Goal: Task Accomplishment & Management: Manage account settings

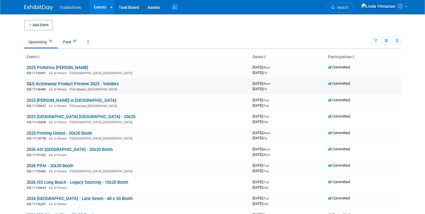
click at [57, 86] on link "S&S Activewear Product Preview 2025 - Vendors" at bounding box center [73, 83] width 92 height 5
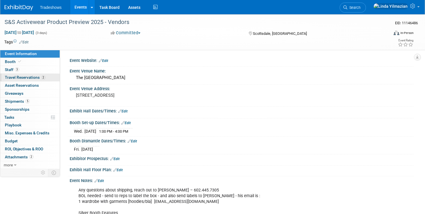
click at [43, 76] on span "Travel Reservations 2" at bounding box center [25, 77] width 41 height 5
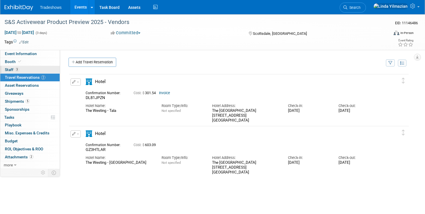
click at [19, 71] on span "Staff 3" at bounding box center [12, 69] width 14 height 5
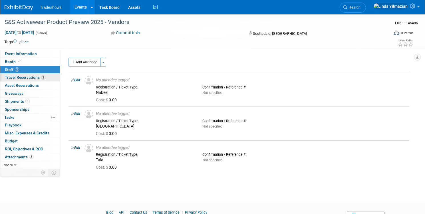
click at [31, 77] on span "Travel Reservations 2" at bounding box center [25, 77] width 41 height 5
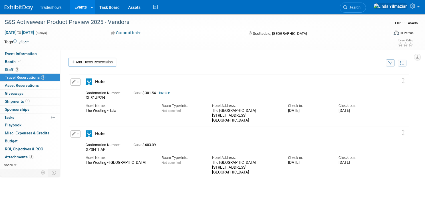
drag, startPoint x: 221, startPoint y: 110, endPoint x: 263, endPoint y: 121, distance: 43.2
click at [263, 121] on div "The Westin Kierland Resort & Spa 6902 East Greenway Parkway Scottsdale , AZ 852…" at bounding box center [245, 115] width 67 height 14
copy div "The Westin Kierland Resort & Spa 6902 East Greenway Parkway Scottsdale , AZ 852…"
click at [217, 92] on div "Cost: $ 301.54 Invoice" at bounding box center [243, 93] width 219 height 4
click at [79, 135] on span "button" at bounding box center [78, 134] width 2 height 1
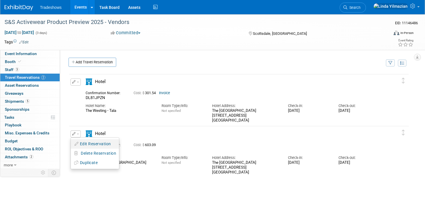
click at [104, 144] on button "Edit Reservation" at bounding box center [95, 144] width 48 height 8
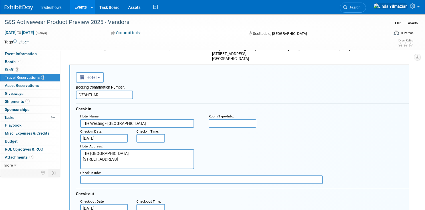
click at [127, 94] on input "GZ3HTLAR" at bounding box center [104, 94] width 57 height 9
paste input "Confirmation Number : 78042993"
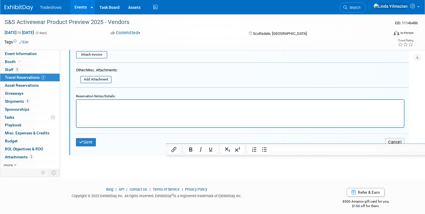
scroll to position [302, 0]
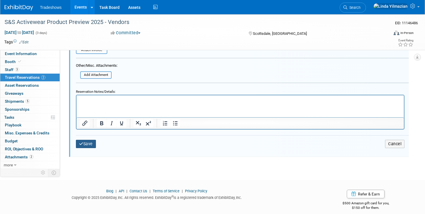
type input "GZ3HTLAR | Confirmation Number : 78042993"
click at [96, 144] on button "Save" at bounding box center [86, 144] width 20 height 8
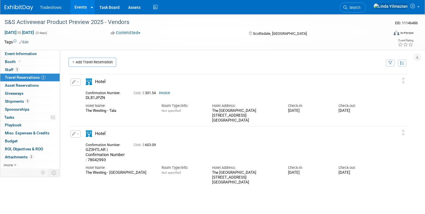
click at [125, 98] on div "DL81JPZN" at bounding box center [105, 97] width 39 height 5
click at [79, 82] on span "button" at bounding box center [78, 82] width 2 height 1
click at [102, 92] on button "Edit Reservation" at bounding box center [95, 92] width 48 height 8
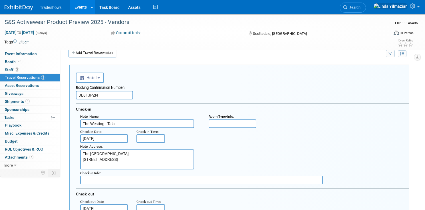
scroll to position [10, 0]
click at [123, 98] on input "DL81JPZN" at bounding box center [104, 94] width 57 height 9
paste input "Confirmation Number : 78054321"
type input "DL81JPZN | Confirmation Number : 78054321"
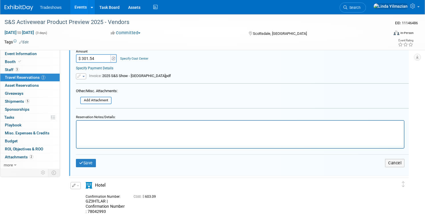
scroll to position [274, 0]
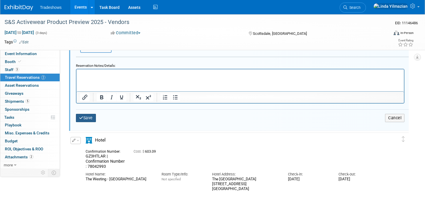
click at [96, 119] on button "Save" at bounding box center [86, 118] width 20 height 8
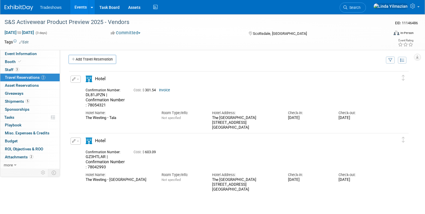
scroll to position [3, 0]
click at [81, 80] on button "button" at bounding box center [75, 78] width 10 height 7
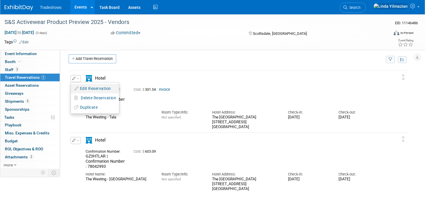
click at [102, 88] on button "Edit Reservation" at bounding box center [95, 88] width 48 height 8
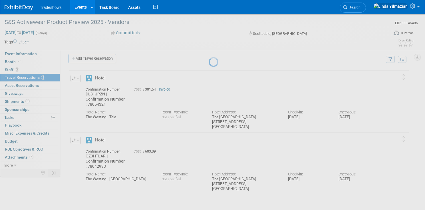
select select "8"
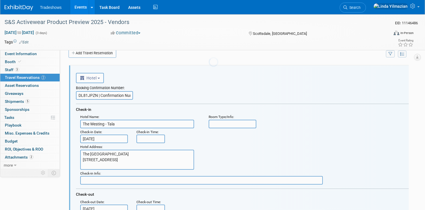
scroll to position [10, 0]
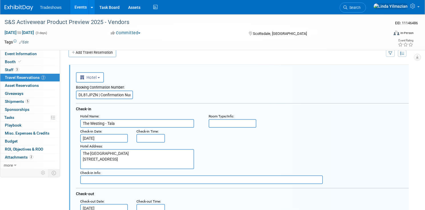
click at [121, 136] on input "Sep 4, 2025" at bounding box center [104, 138] width 48 height 9
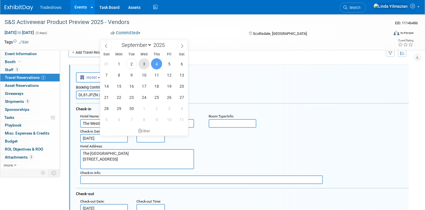
click at [146, 65] on span "3" at bounding box center [143, 63] width 11 height 11
type input "Sep 3, 2025"
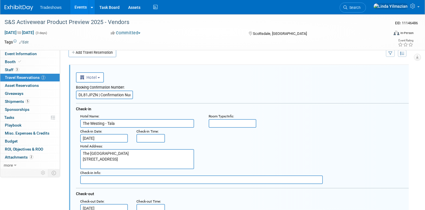
click at [259, 146] on div "Hotel Address : The Westin Kierland Resort & Spa 6902 East Greenway Parkway Sco…" at bounding box center [244, 155] width 337 height 27
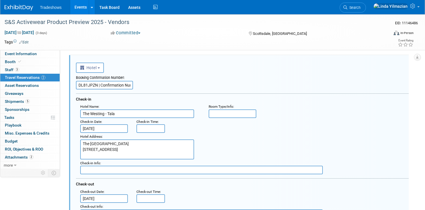
scroll to position [0, 29]
drag, startPoint x: 121, startPoint y: 85, endPoint x: 171, endPoint y: 89, distance: 49.6
click at [171, 89] on div "Booking Confirmation Number: DL81JPZN | Confirmation Number : 78054321" at bounding box center [242, 81] width 333 height 17
click at [133, 88] on input "DL81JPZN | Confirmation Number : 78054321" at bounding box center [104, 85] width 57 height 9
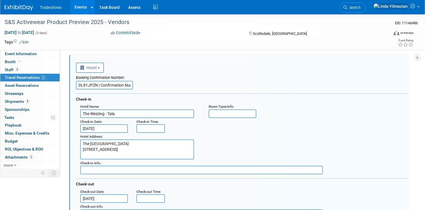
scroll to position [0, 29]
drag, startPoint x: 137, startPoint y: 86, endPoint x: 211, endPoint y: 76, distance: 74.5
click at [211, 76] on div "Booking Confirmation Number: DL81JPZN | Confirmation Number : 78054321" at bounding box center [242, 81] width 333 height 17
click at [151, 112] on input "The Westing - Tala" at bounding box center [137, 113] width 114 height 9
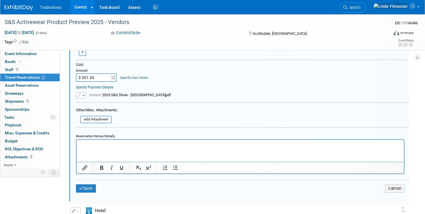
scroll to position [208, 0]
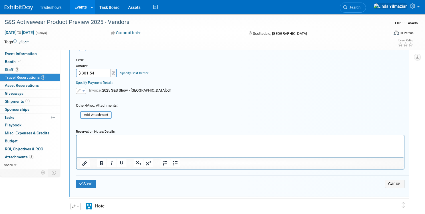
type input "The Westing - Tala"
click at [150, 111] on form "<i class="fas fa-plane" style="padding: 6px 4px 6px 1px;"></i> Flight <i class=…" at bounding box center [242, 33] width 333 height 324
click at [95, 139] on p "Rich Text Area. Press ALT-0 for help." at bounding box center [240, 139] width 321 height 5
click at [96, 185] on button "Save" at bounding box center [86, 184] width 20 height 8
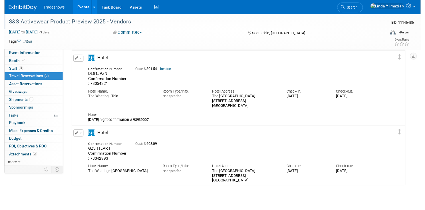
scroll to position [15, 0]
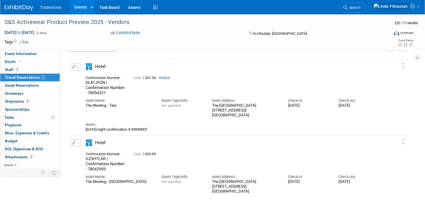
click at [81, 68] on button "button" at bounding box center [75, 66] width 10 height 7
click at [100, 76] on button "Edit Reservation" at bounding box center [95, 77] width 48 height 8
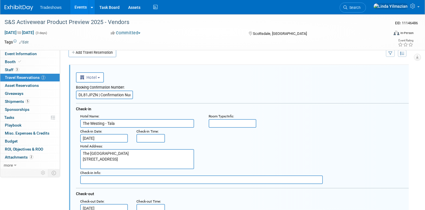
scroll to position [0, 29]
drag, startPoint x: 121, startPoint y: 93, endPoint x: 168, endPoint y: 100, distance: 47.0
click at [168, 100] on div "Booking Confirmation Number: DL81JPZN | Confirmation Number : 78054321 Check-in…" at bounding box center [242, 154] width 333 height 145
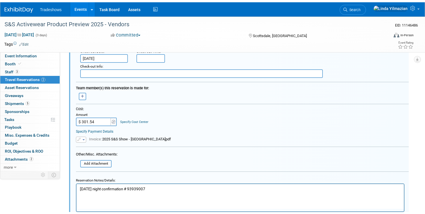
scroll to position [193, 0]
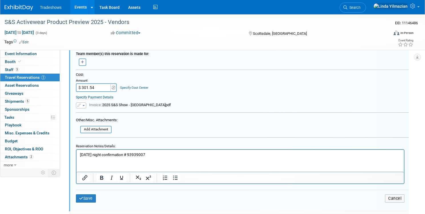
type input "DL81JPZN |"
click at [158, 155] on p "wednesday night confirmation # 93939007" at bounding box center [240, 154] width 321 height 5
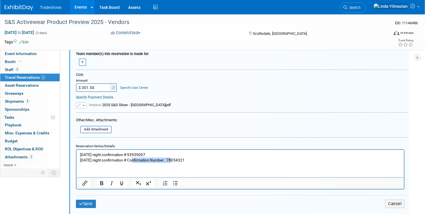
drag, startPoint x: 171, startPoint y: 160, endPoint x: 131, endPoint y: 159, distance: 40.0
click at [131, 159] on p "thursday night confirmation # Confirmation Number : 78054321" at bounding box center [240, 159] width 321 height 5
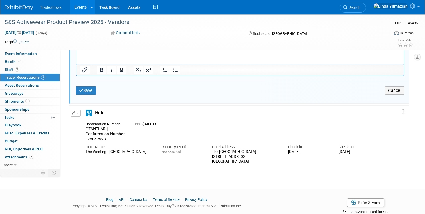
scroll to position [307, 0]
click at [96, 89] on button "Save" at bounding box center [86, 90] width 20 height 8
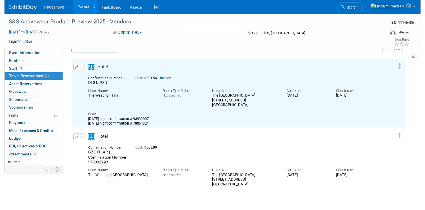
scroll to position [10, 0]
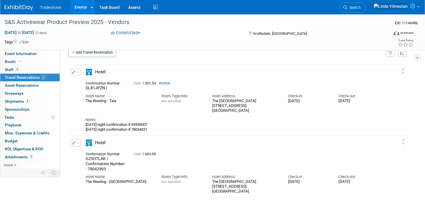
click at [81, 72] on button "button" at bounding box center [75, 72] width 10 height 7
click at [101, 80] on button "Edit Reservation" at bounding box center [95, 82] width 48 height 8
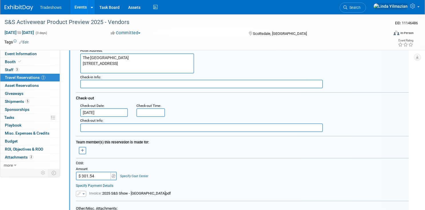
scroll to position [109, 0]
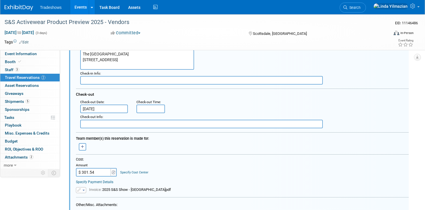
drag, startPoint x: 108, startPoint y: 169, endPoint x: 98, endPoint y: 166, distance: 11.4
click at [100, 168] on input "$ 301.54" at bounding box center [94, 172] width 36 height 9
drag, startPoint x: 116, startPoint y: 172, endPoint x: 101, endPoint y: 171, distance: 15.2
click at [101, 171] on input "$ 301.54" at bounding box center [94, 172] width 36 height 9
type input "$ 603.08"
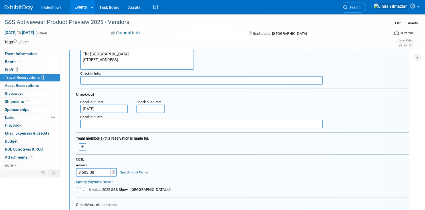
click at [203, 168] on div "Cost: Amount $ 603.08 Specify Cost Center Cost Center -- Not Specified --" at bounding box center [242, 166] width 333 height 19
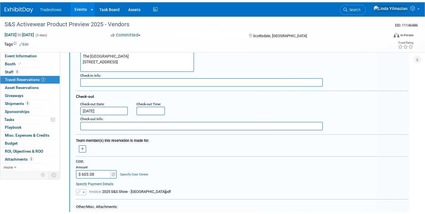
scroll to position [217, 0]
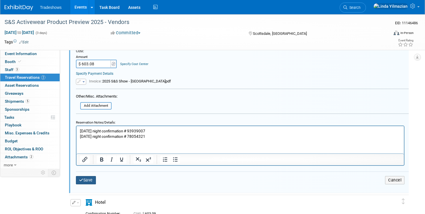
click at [96, 180] on button "Save" at bounding box center [86, 180] width 20 height 8
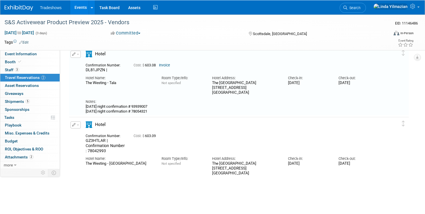
scroll to position [10, 0]
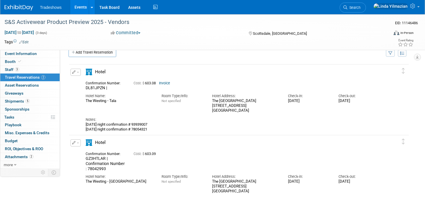
drag, startPoint x: 178, startPoint y: 124, endPoint x: 160, endPoint y: 124, distance: 17.7
click at [160, 124] on div "wednesday night confirmation # 93939007 thursday night confirmation # 78054321" at bounding box center [233, 126] width 295 height 9
copy div "93939007"
drag, startPoint x: 172, startPoint y: 129, endPoint x: 156, endPoint y: 130, distance: 15.7
click at [156, 130] on div "wednesday night confirmation # 93939007 thursday night confirmation # 78054321" at bounding box center [233, 126] width 295 height 9
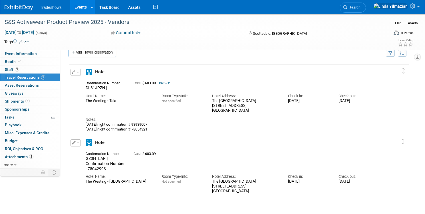
copy div "78054321"
click at [81, 142] on button "button" at bounding box center [75, 143] width 10 height 7
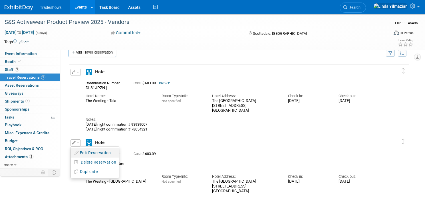
click at [103, 151] on button "Edit Reservation" at bounding box center [95, 153] width 48 height 8
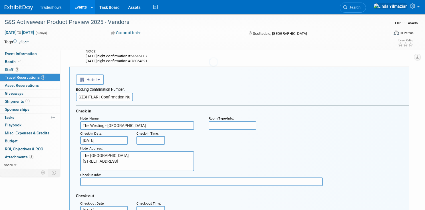
scroll to position [80, 0]
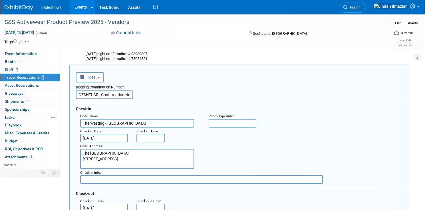
click at [160, 166] on textarea "The Westin Kierland Resort & Spa 6902 East Greenway Parkway Scottsdale , AZ 852…" at bounding box center [137, 159] width 114 height 20
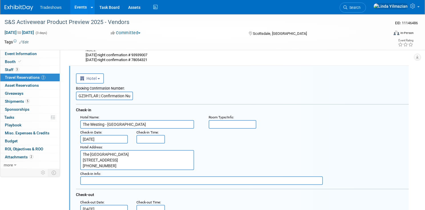
scroll to position [6, 0]
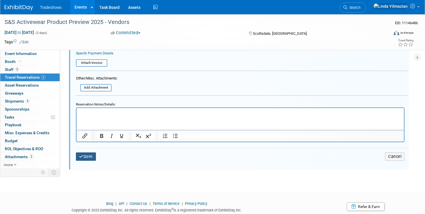
type textarea "The Westin Kierland Resort & Spa 6902 East Greenway Parkway Scottsdale , AZ 852…"
click at [96, 156] on button "Save" at bounding box center [86, 157] width 20 height 8
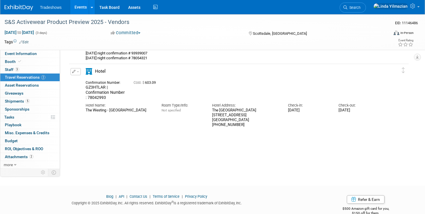
scroll to position [82, 0]
click at [91, 7] on link "Events" at bounding box center [80, 7] width 21 height 14
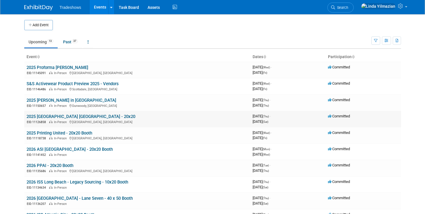
click at [43, 118] on link "2025 [GEOGRAPHIC_DATA] [GEOGRAPHIC_DATA] - 20x20" at bounding box center [81, 116] width 109 height 5
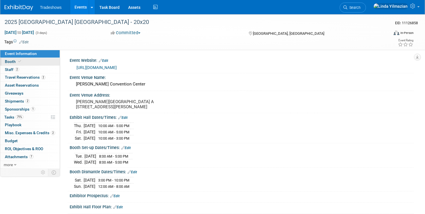
click at [22, 62] on span "Booth" at bounding box center [13, 61] width 17 height 5
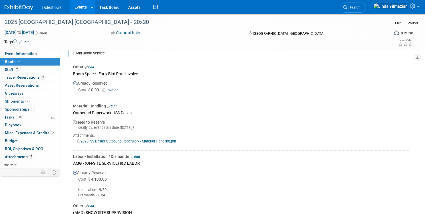
scroll to position [114, 0]
click at [108, 53] on link "Add Booth Service" at bounding box center [88, 54] width 40 height 8
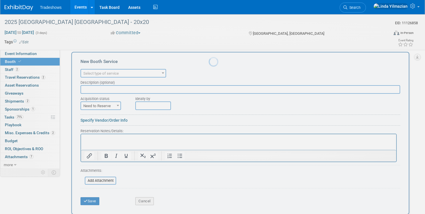
scroll to position [0, 0]
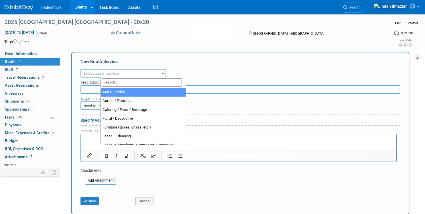
click at [119, 71] on span "Select type of service" at bounding box center [100, 73] width 35 height 4
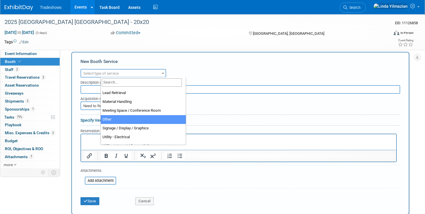
scroll to position [124, 0]
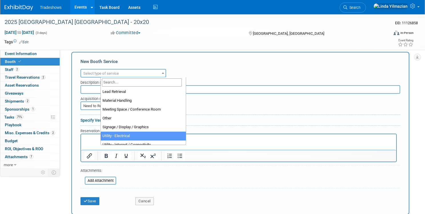
select select "8"
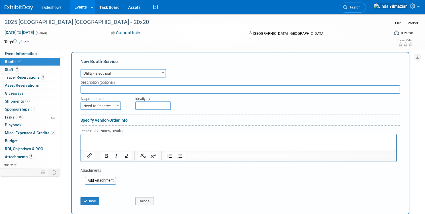
click at [132, 90] on input "text" at bounding box center [240, 89] width 320 height 9
type input "FREEMAN"
click at [120, 106] on span "Need to Reserve" at bounding box center [100, 106] width 39 height 8
select select "2"
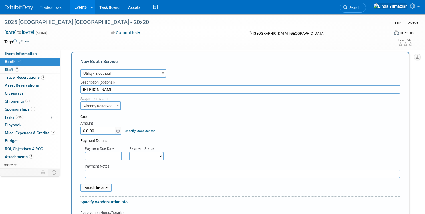
click at [116, 131] on input "$ 0.00" at bounding box center [98, 131] width 36 height 9
paste input "307.97"
type input "$ 307.97"
click at [197, 128] on div "Cost: Amount $ 307.97 Specify Cost Center Cost Center -- Not Specified --" at bounding box center [240, 124] width 320 height 21
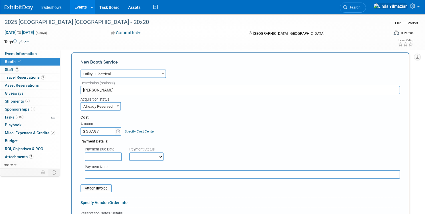
scroll to position [113, 0]
click at [133, 90] on input "FREEMAN" at bounding box center [240, 90] width 320 height 9
paste input "500 Watt (5 Amps) Outlet - 120 Volt"
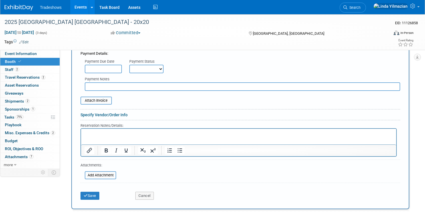
scroll to position [223, 0]
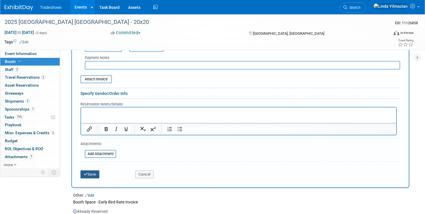
type input "FREEMAN | 500 Watt (5 Amps) Outlet - 120 Volt x 2"
click at [99, 176] on button "Save" at bounding box center [89, 175] width 19 height 8
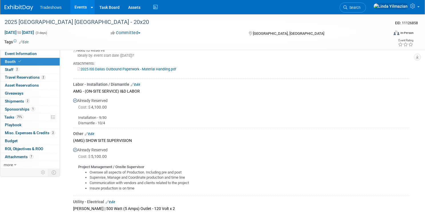
scroll to position [0, 0]
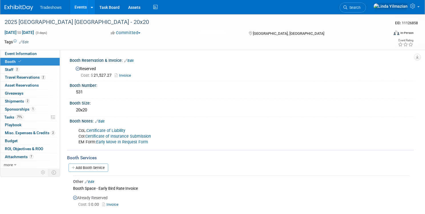
click at [91, 6] on link "Events" at bounding box center [80, 7] width 21 height 14
